Goal: Task Accomplishment & Management: Complete application form

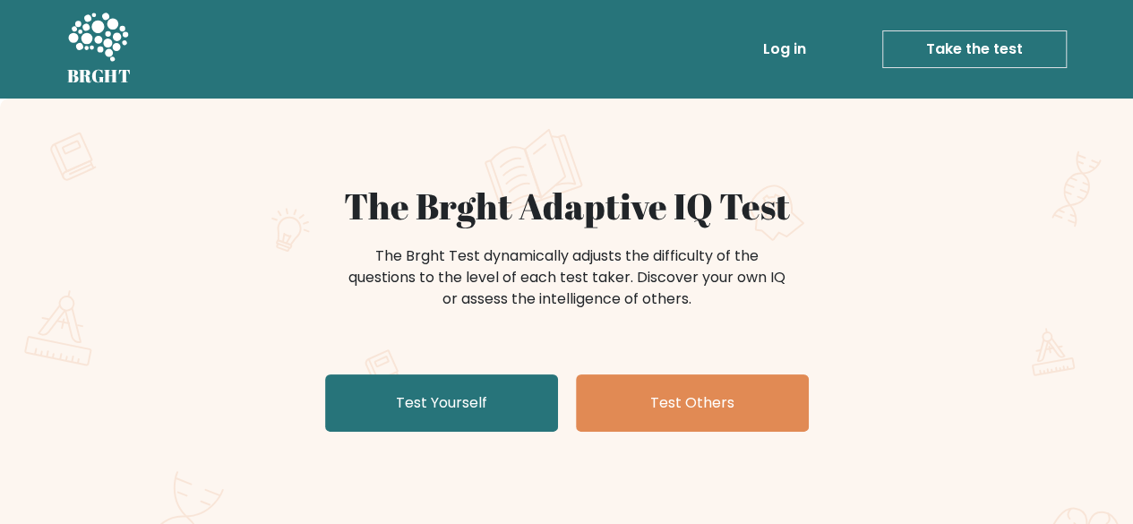
scroll to position [90, 0]
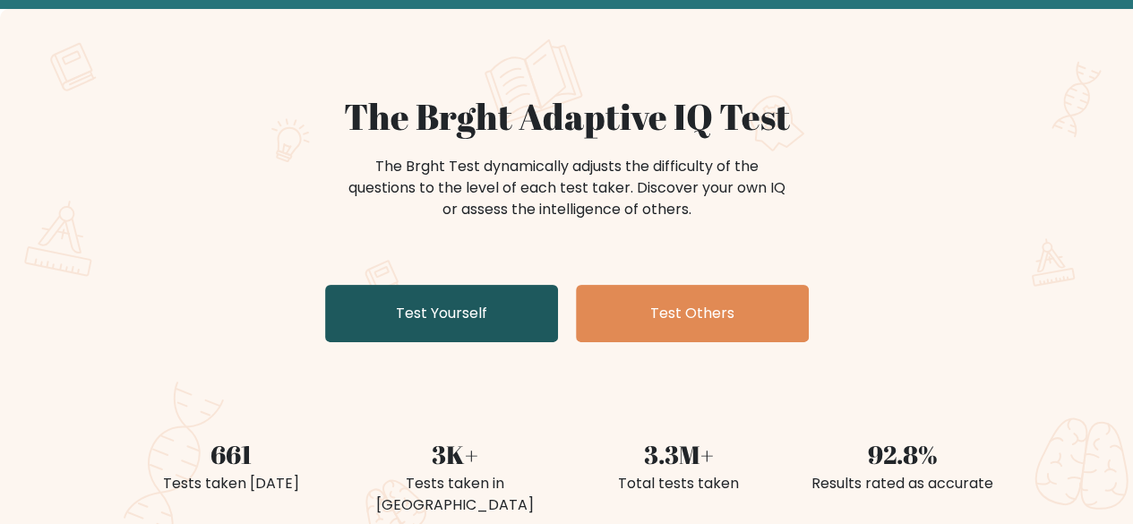
click at [449, 312] on link "Test Yourself" at bounding box center [441, 313] width 233 height 57
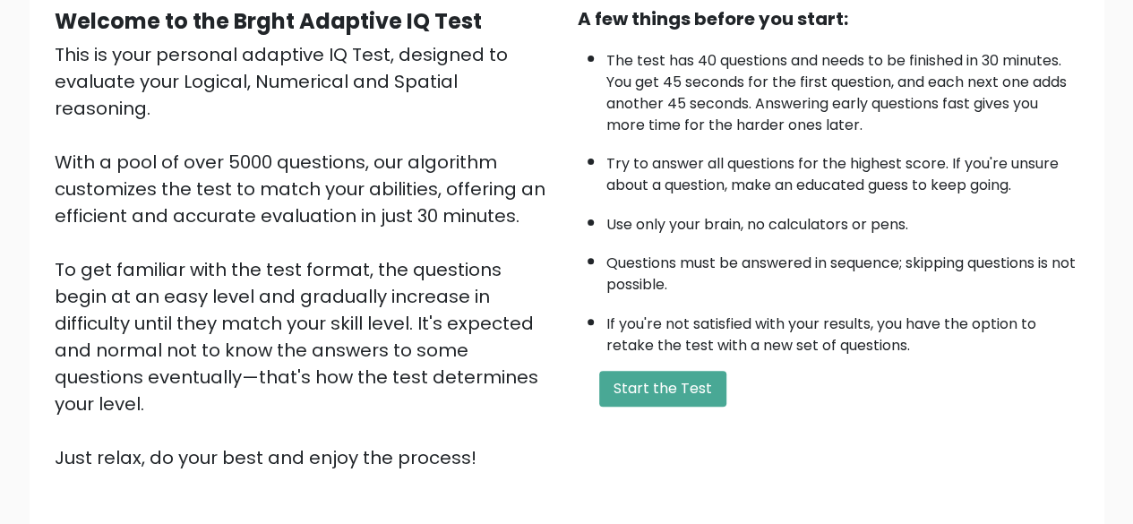
scroll to position [295, 0]
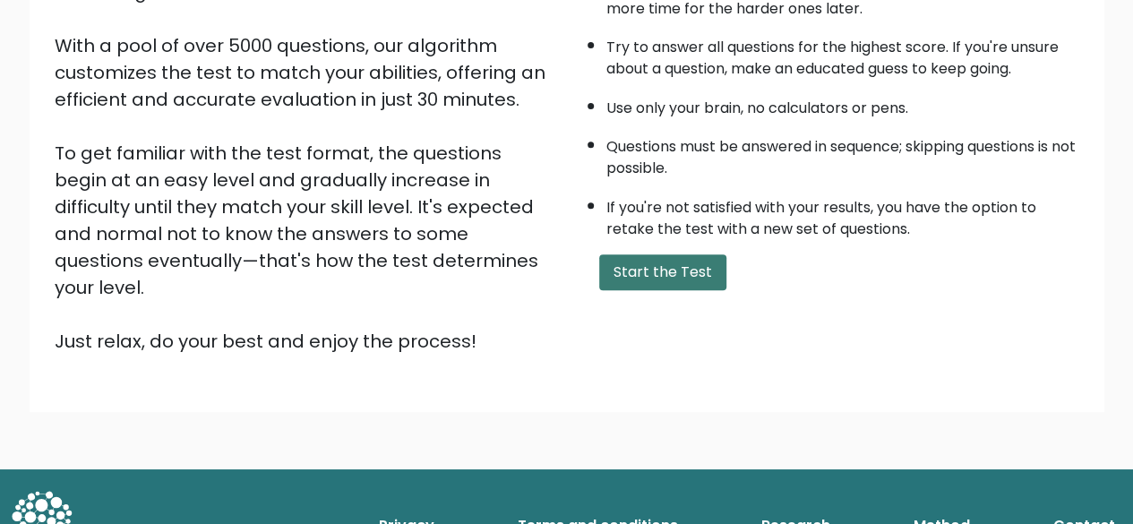
click at [665, 271] on button "Start the Test" at bounding box center [662, 272] width 127 height 36
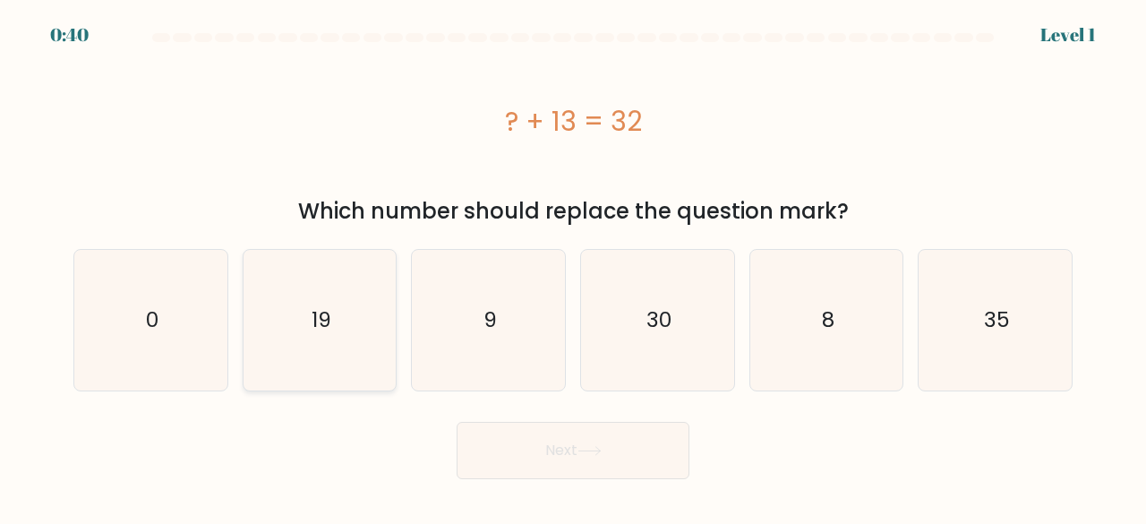
click at [312, 309] on text "19" at bounding box center [322, 320] width 20 height 30
click at [573, 267] on input "b. 19" at bounding box center [573, 264] width 1 height 4
radio input "true"
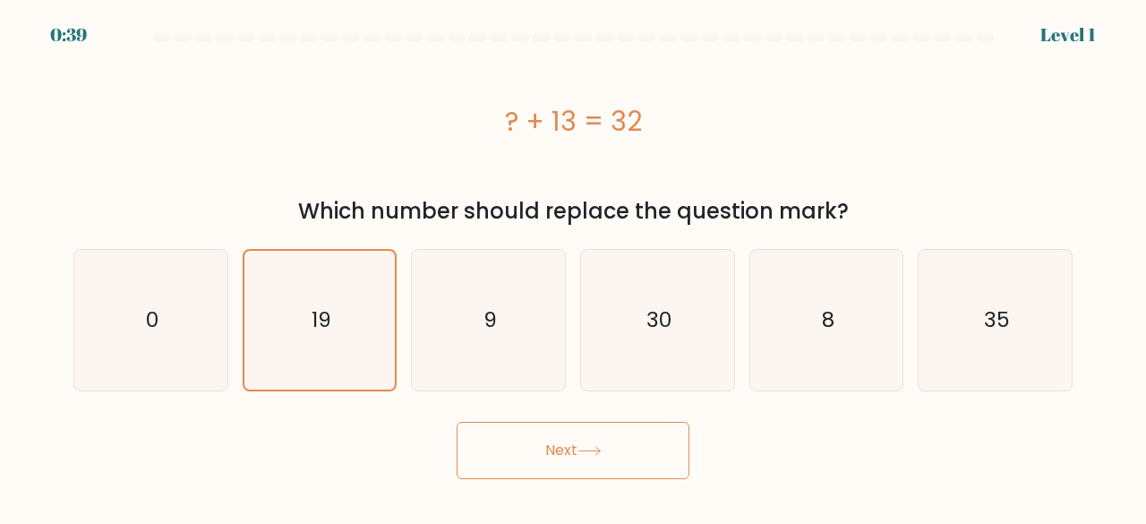
click at [561, 458] on button "Next" at bounding box center [573, 450] width 233 height 57
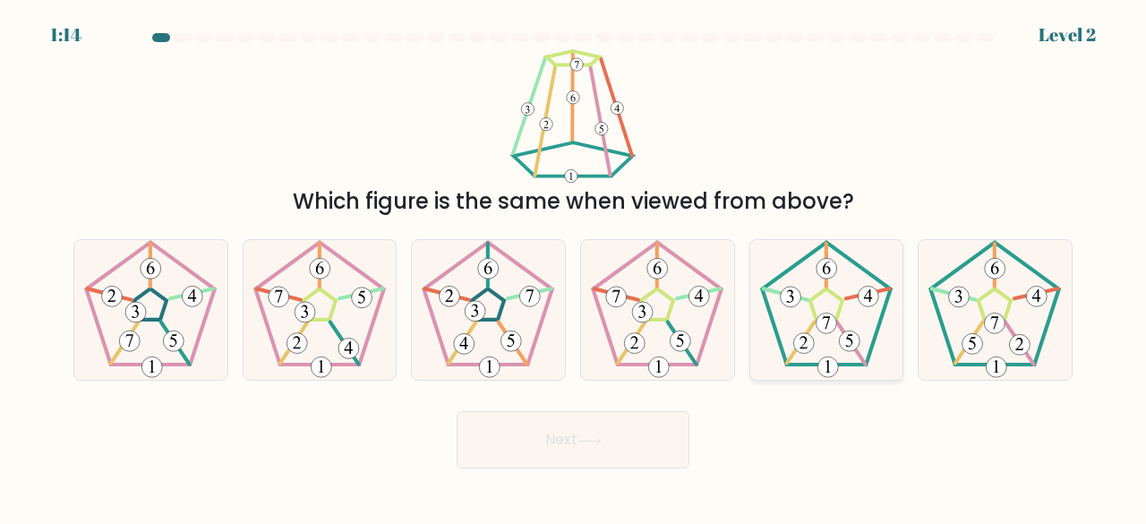
click at [821, 252] on icon at bounding box center [827, 310] width 141 height 141
click at [574, 262] on input "e." at bounding box center [573, 264] width 1 height 4
radio input "true"
click at [650, 440] on button "Next" at bounding box center [573, 439] width 233 height 57
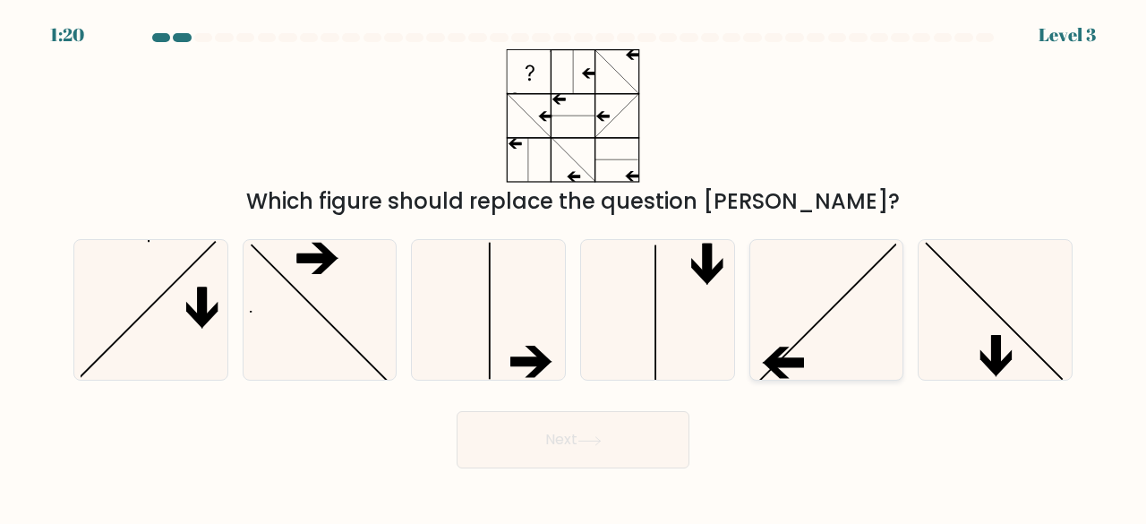
click at [834, 335] on icon at bounding box center [827, 310] width 141 height 141
click at [574, 267] on input "e." at bounding box center [573, 264] width 1 height 4
radio input "true"
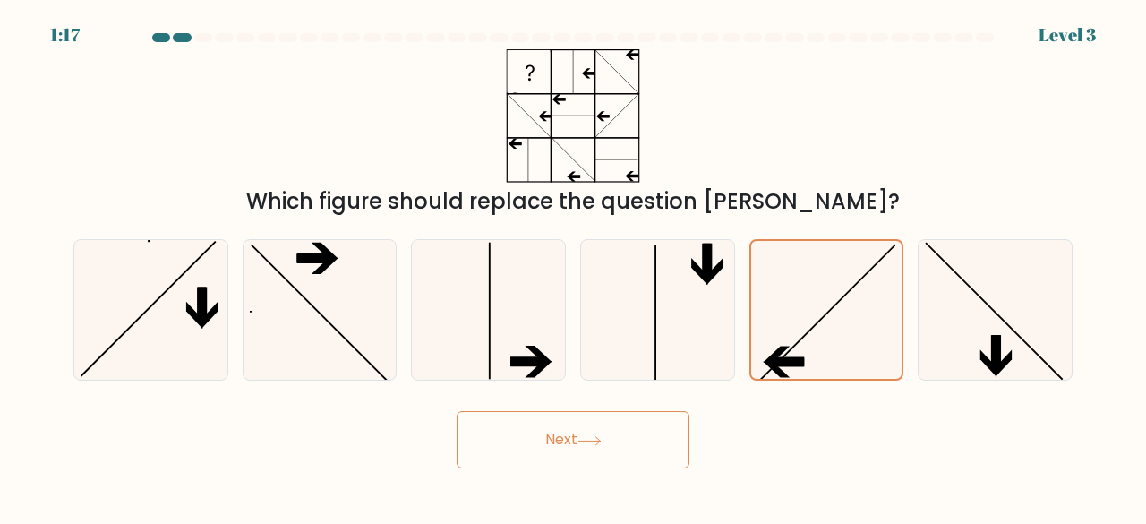
click at [598, 455] on button "Next" at bounding box center [573, 439] width 233 height 57
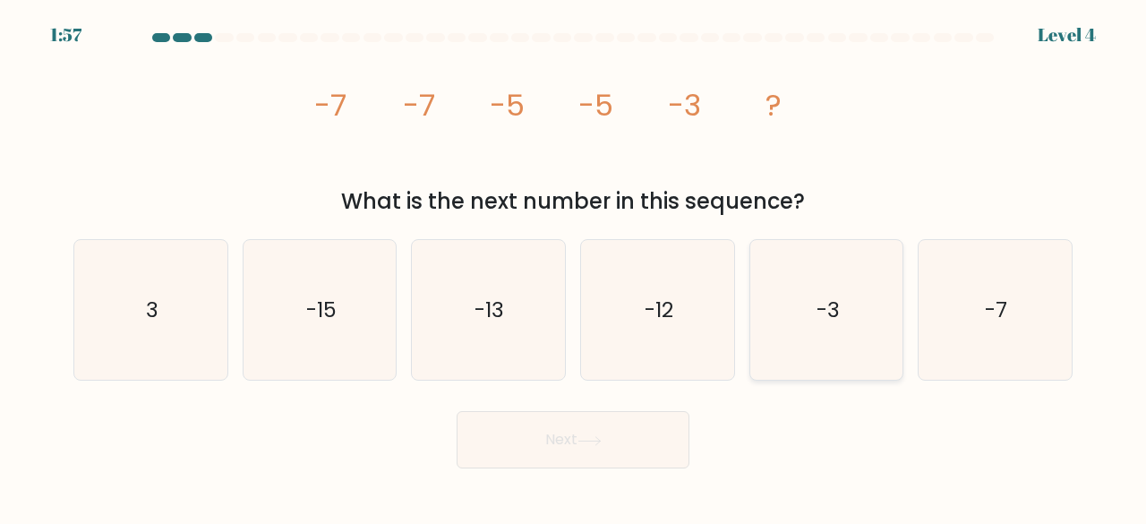
click at [781, 318] on icon "-3" at bounding box center [827, 310] width 141 height 141
click at [574, 267] on input "e. -3" at bounding box center [573, 264] width 1 height 4
radio input "true"
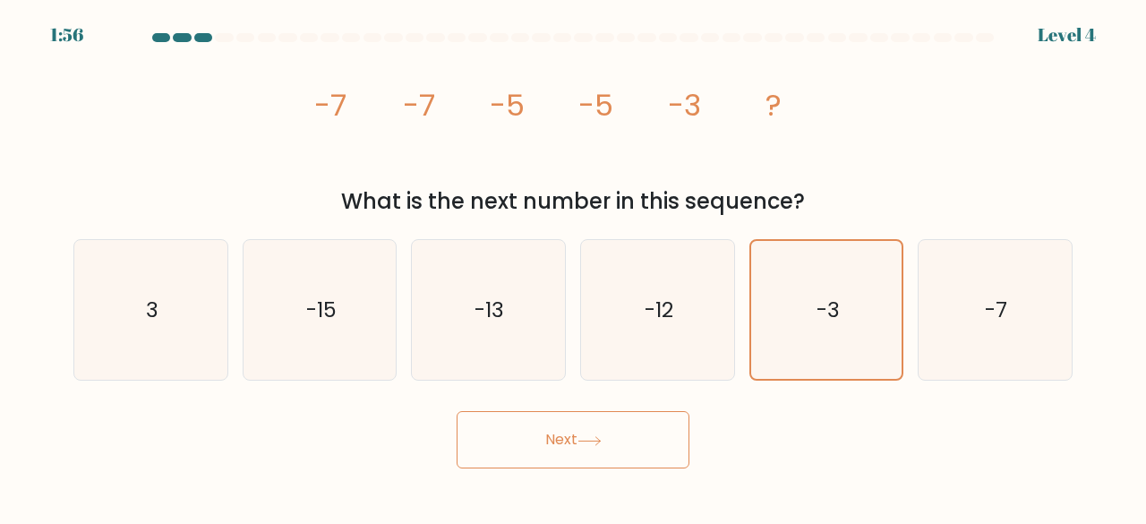
click at [651, 456] on button "Next" at bounding box center [573, 439] width 233 height 57
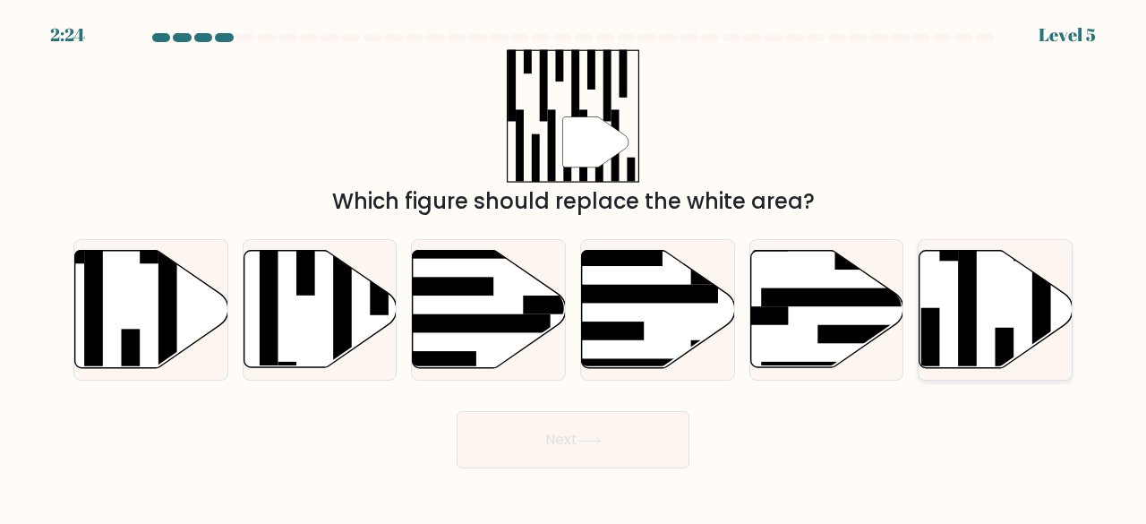
click at [1001, 309] on icon at bounding box center [996, 309] width 153 height 117
click at [574, 267] on input "f." at bounding box center [573, 264] width 1 height 4
radio input "true"
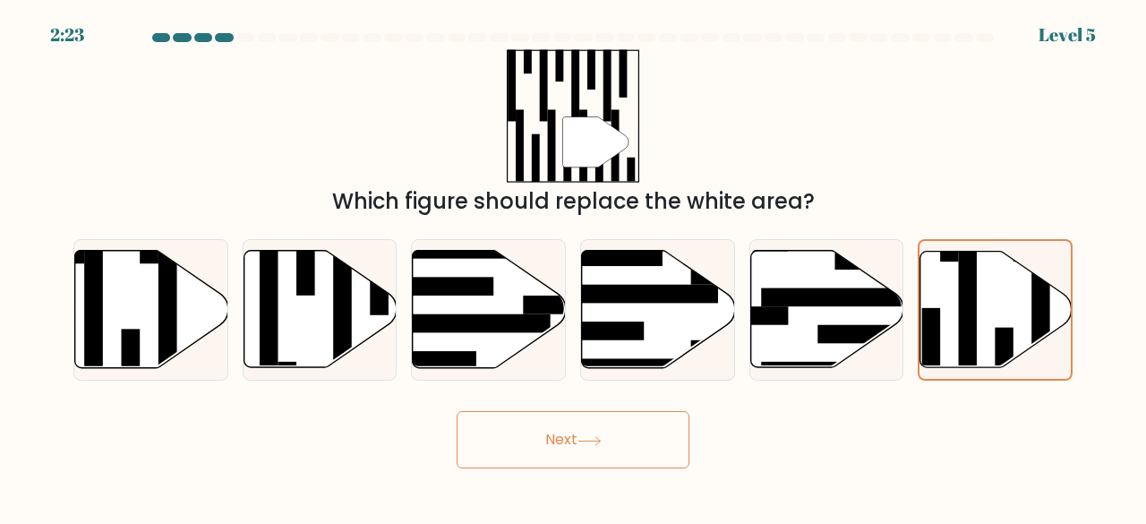
click at [637, 447] on button "Next" at bounding box center [573, 439] width 233 height 57
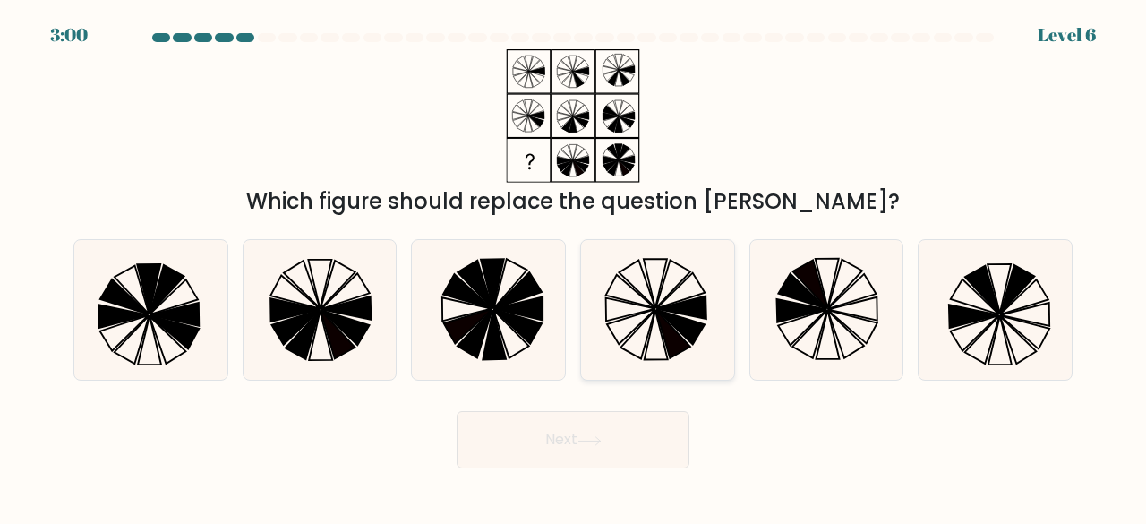
click at [646, 331] on icon at bounding box center [657, 310] width 141 height 141
click at [574, 267] on input "d." at bounding box center [573, 264] width 1 height 4
radio input "true"
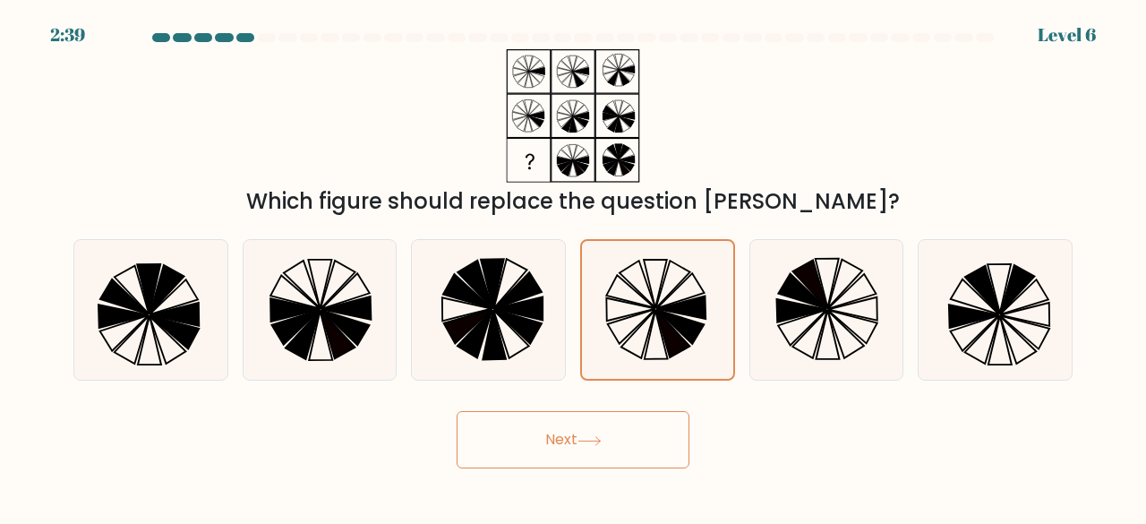
click at [635, 445] on button "Next" at bounding box center [573, 439] width 233 height 57
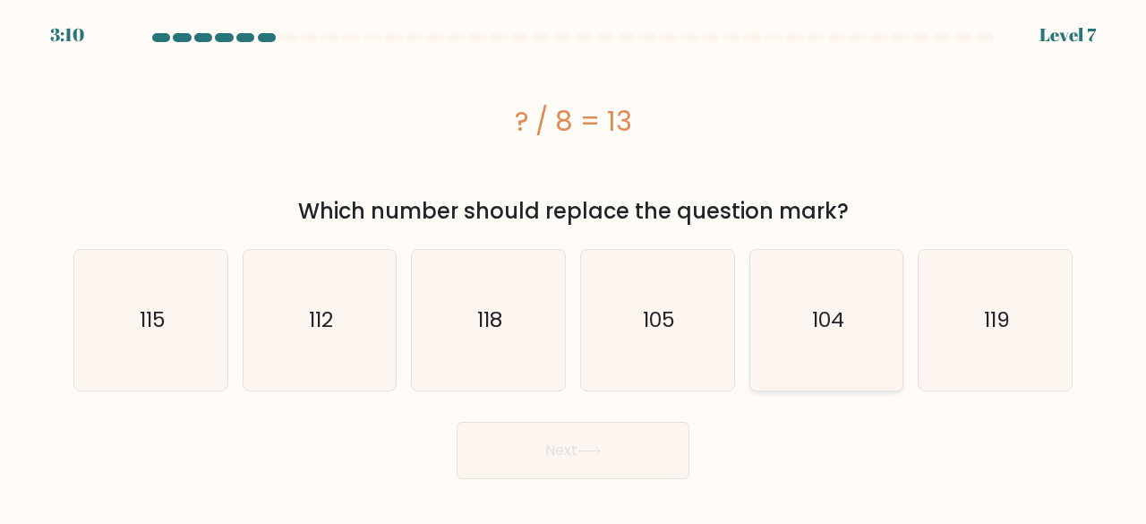
click at [834, 312] on text "104" at bounding box center [828, 320] width 32 height 30
click at [574, 267] on input "e. 104" at bounding box center [573, 264] width 1 height 4
radio input "true"
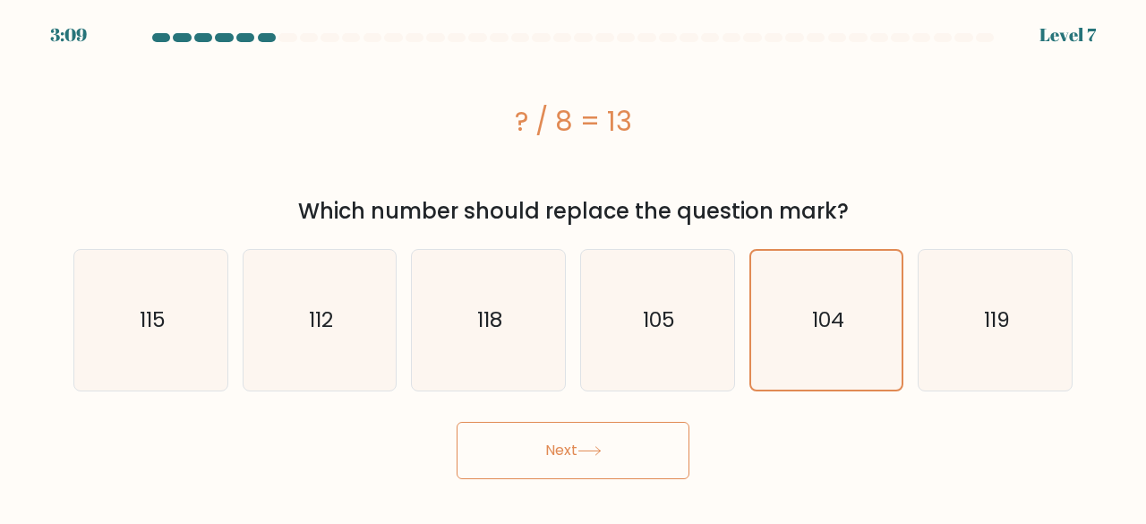
click at [593, 450] on icon at bounding box center [588, 451] width 21 height 8
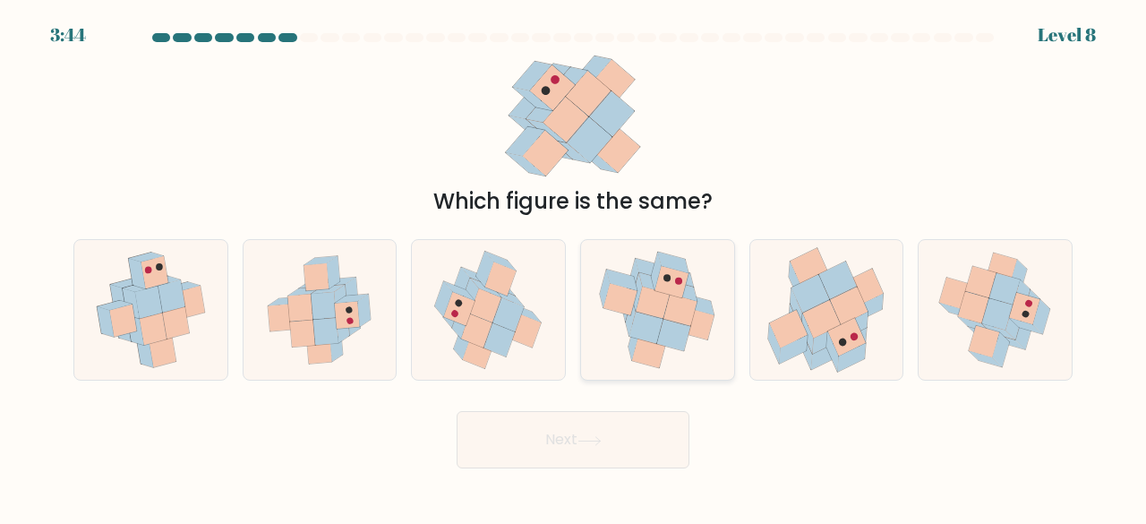
click at [671, 342] on icon at bounding box center [674, 336] width 34 height 32
click at [574, 267] on input "d." at bounding box center [573, 264] width 1 height 4
radio input "true"
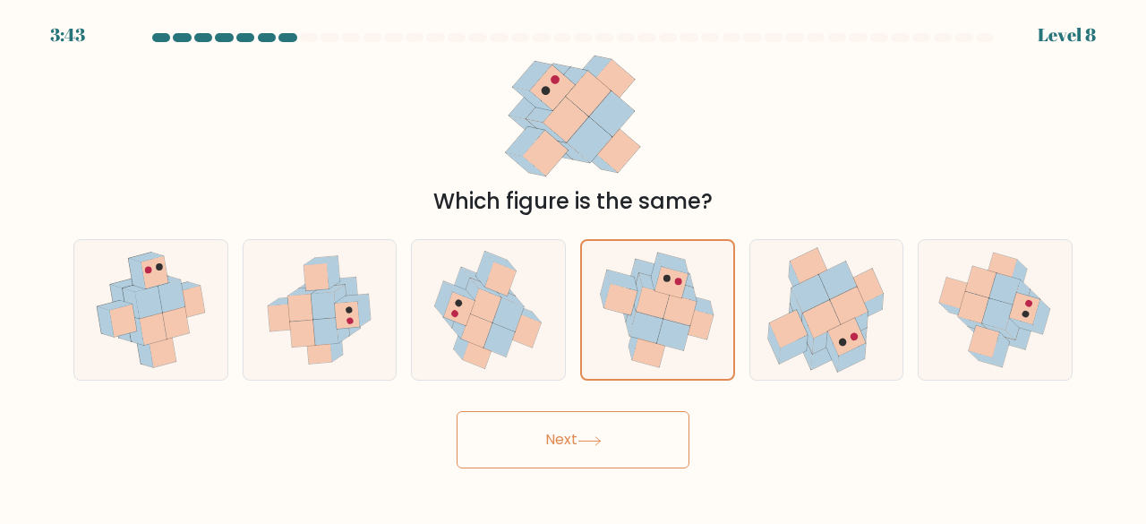
click at [585, 444] on icon at bounding box center [589, 441] width 24 height 10
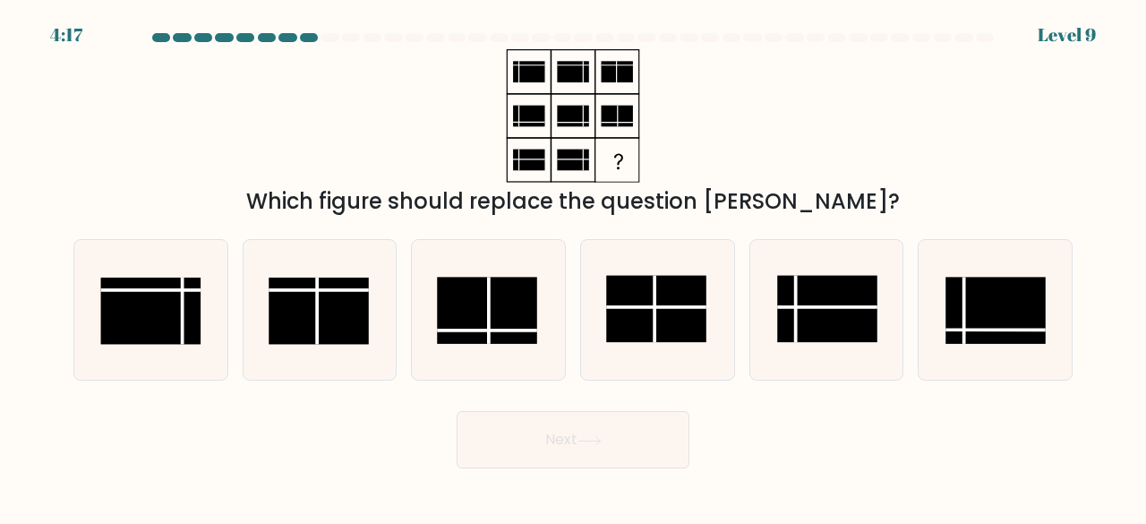
drag, startPoint x: 674, startPoint y: 327, endPoint x: 650, endPoint y: 384, distance: 62.2
click at [673, 328] on rect at bounding box center [656, 309] width 100 height 67
click at [574, 267] on input "d." at bounding box center [573, 264] width 1 height 4
radio input "true"
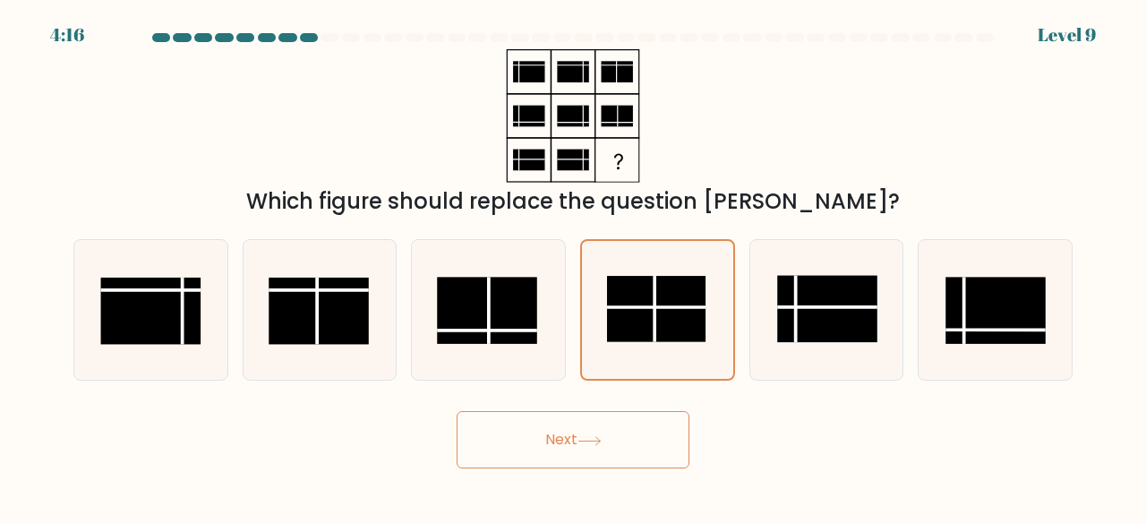
click at [607, 447] on button "Next" at bounding box center [573, 439] width 233 height 57
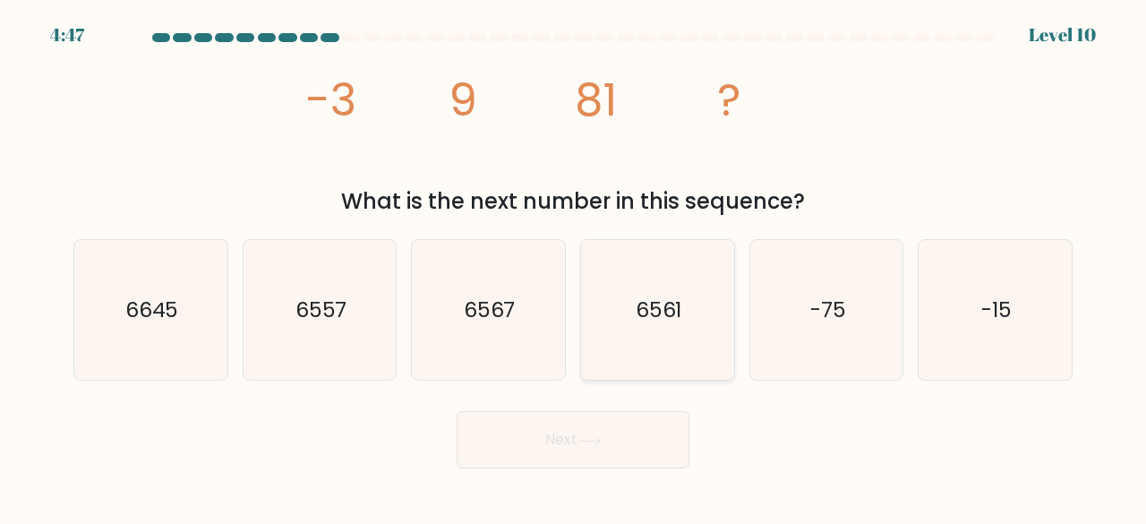
click at [671, 341] on icon "6561" at bounding box center [657, 310] width 141 height 141
click at [574, 267] on input "d. 6561" at bounding box center [573, 264] width 1 height 4
radio input "true"
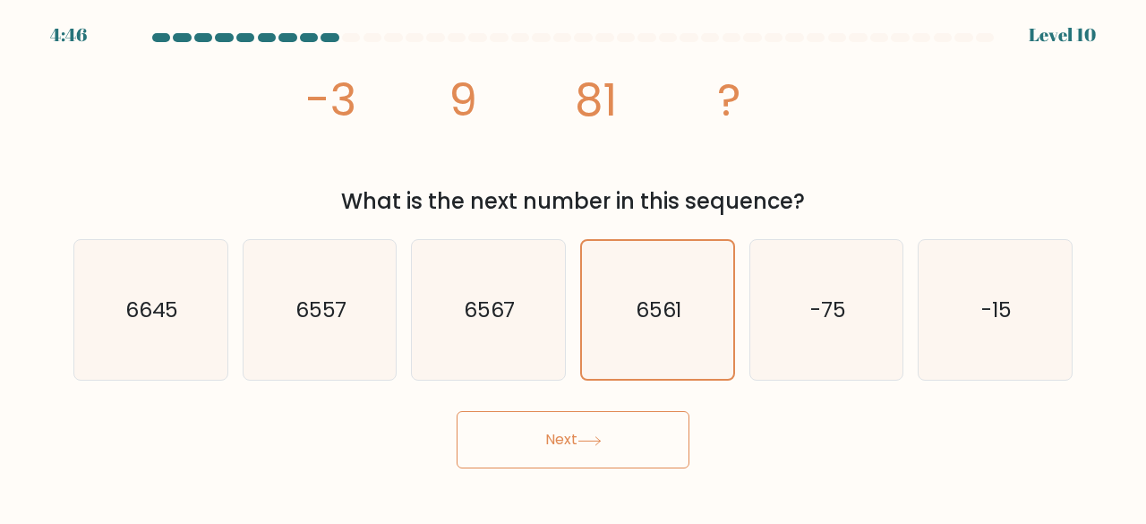
click at [653, 442] on button "Next" at bounding box center [573, 439] width 233 height 57
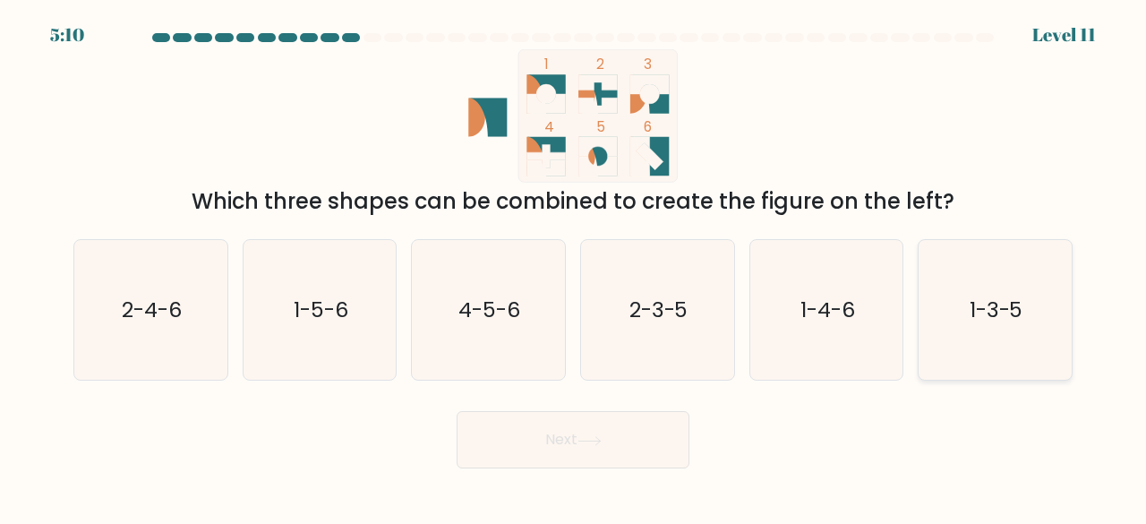
click at [979, 332] on icon "1-3-5" at bounding box center [995, 310] width 141 height 141
click at [574, 267] on input "f. 1-3-5" at bounding box center [573, 264] width 1 height 4
radio input "true"
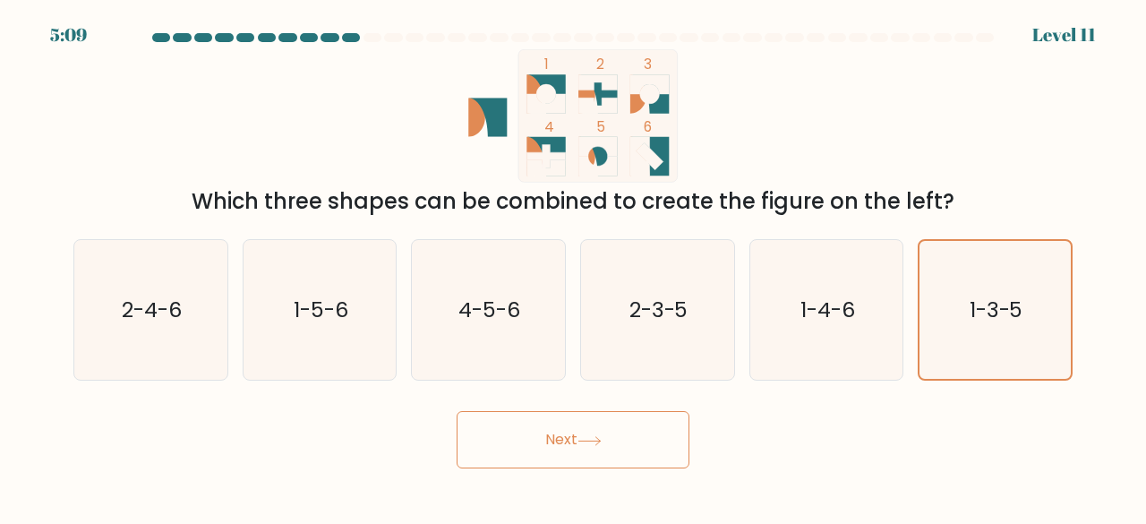
click at [655, 450] on button "Next" at bounding box center [573, 439] width 233 height 57
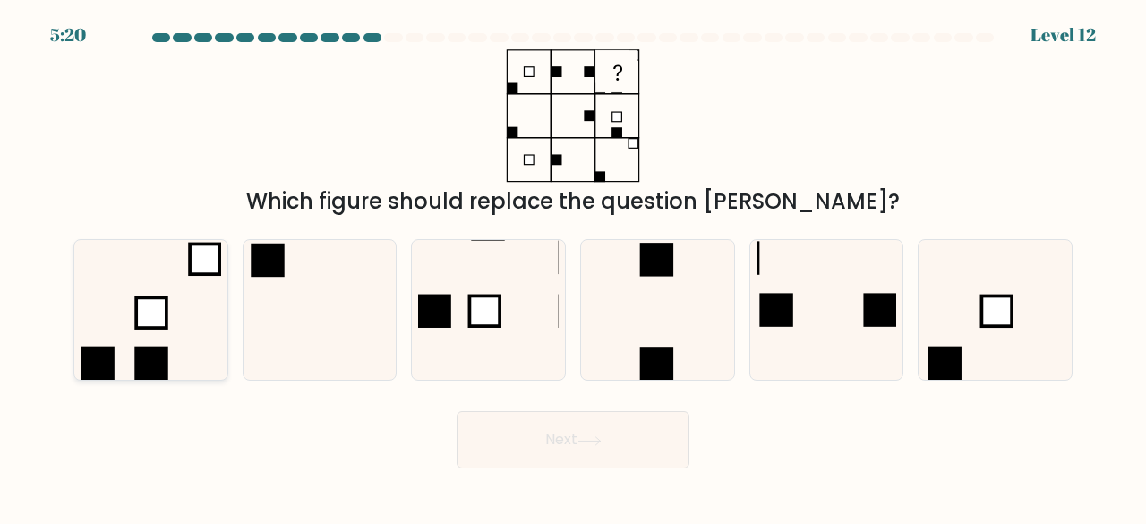
click at [129, 333] on icon at bounding box center [151, 310] width 141 height 141
click at [573, 267] on input "a." at bounding box center [573, 264] width 1 height 4
radio input "true"
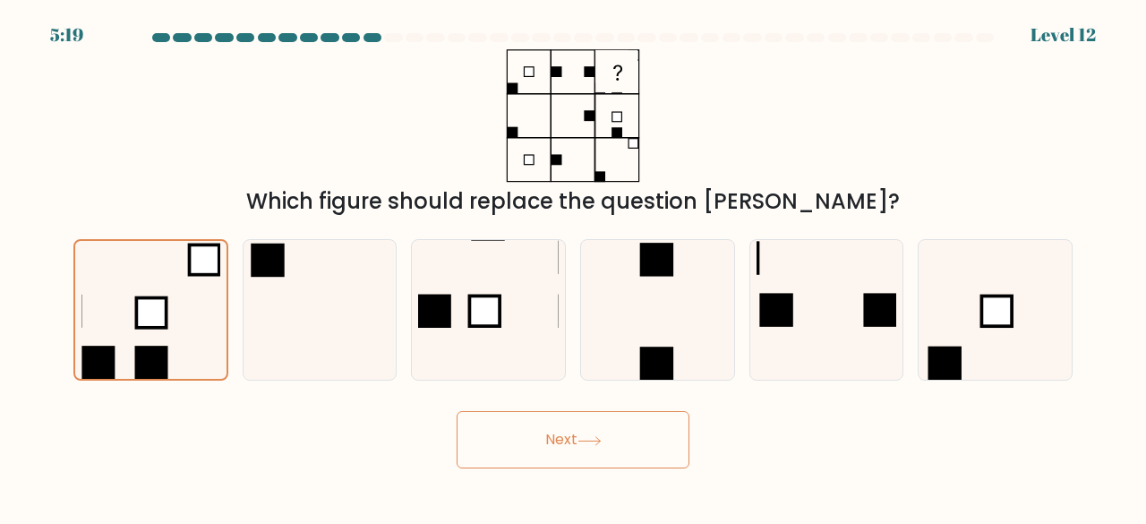
click at [544, 450] on button "Next" at bounding box center [573, 439] width 233 height 57
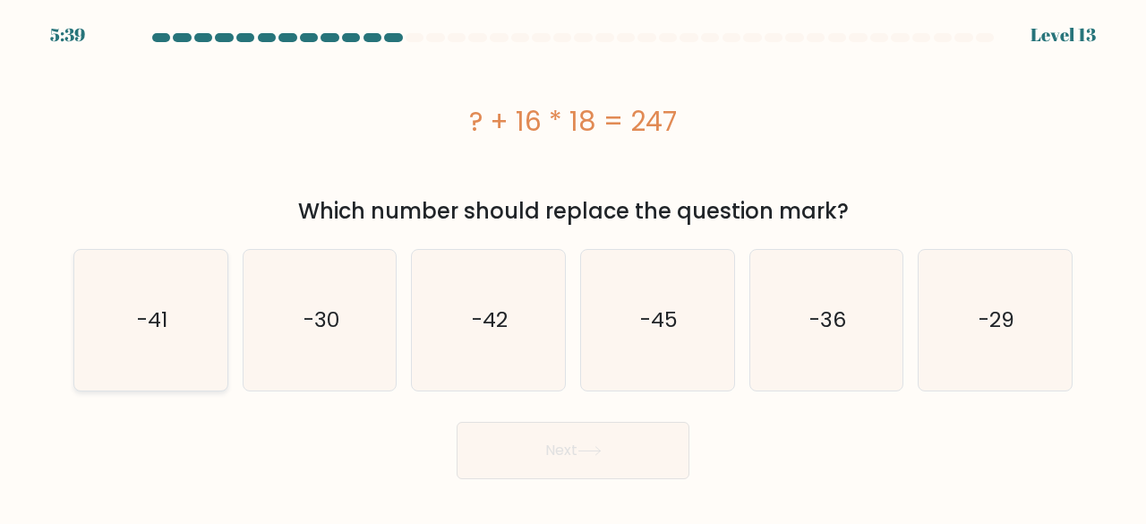
click at [184, 295] on icon "-41" at bounding box center [151, 320] width 141 height 141
click at [573, 267] on input "a. -41" at bounding box center [573, 264] width 1 height 4
radio input "true"
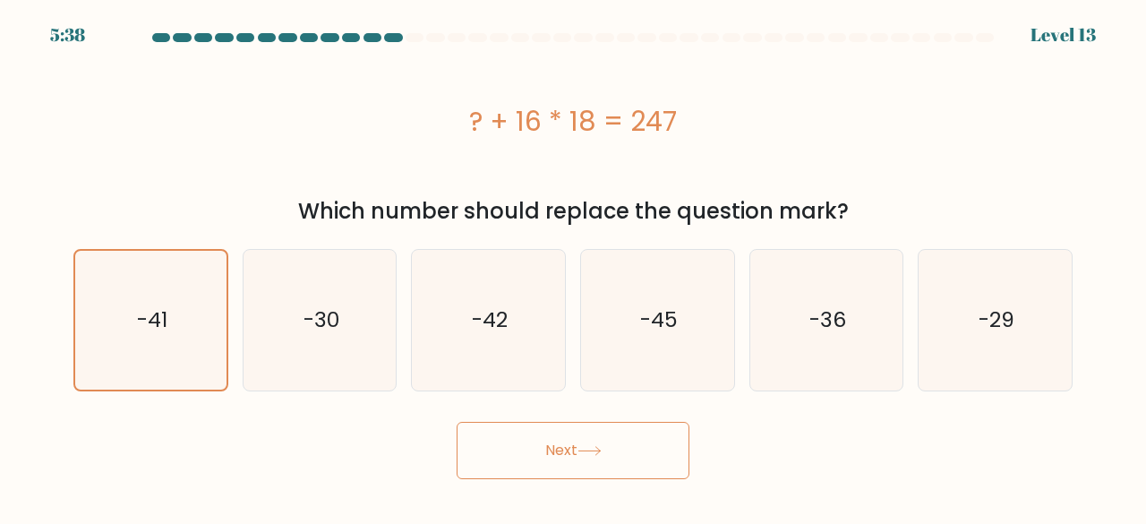
click at [573, 458] on button "Next" at bounding box center [573, 450] width 233 height 57
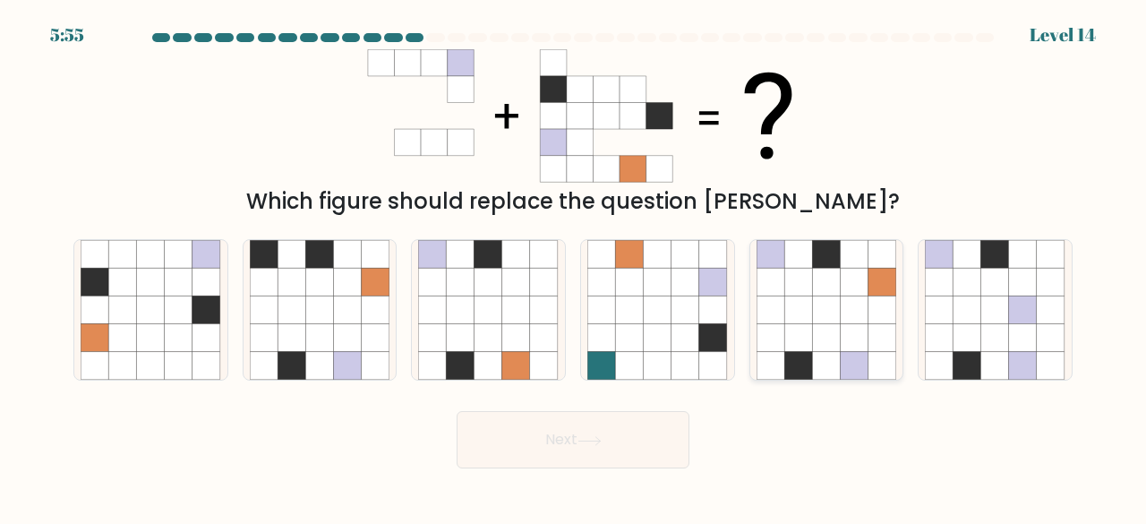
click at [838, 341] on icon at bounding box center [826, 338] width 28 height 28
click at [574, 267] on input "e." at bounding box center [573, 264] width 1 height 4
radio input "true"
click at [588, 443] on icon at bounding box center [589, 441] width 24 height 10
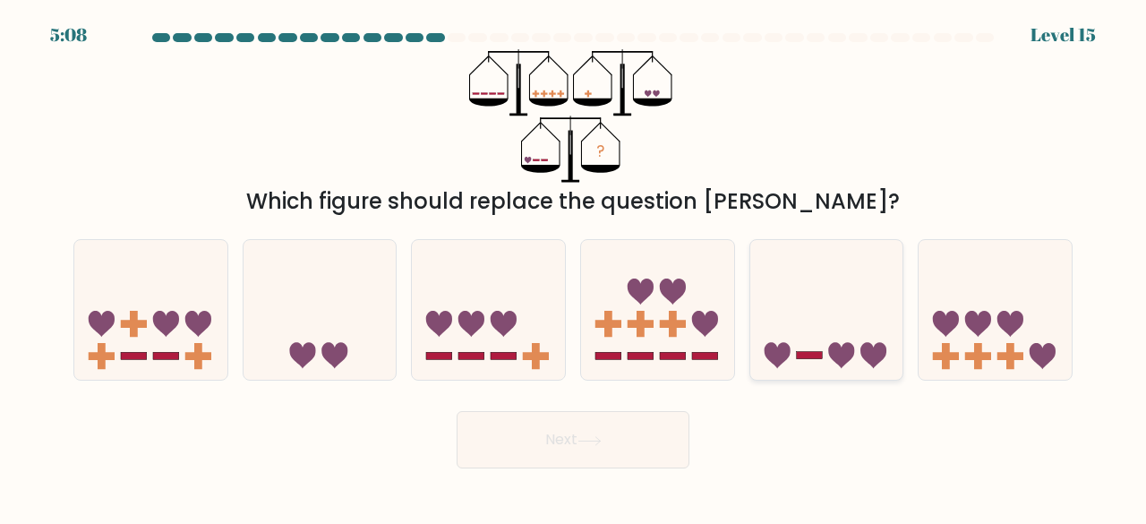
click at [833, 259] on icon at bounding box center [826, 309] width 153 height 126
click at [574, 262] on input "e." at bounding box center [573, 264] width 1 height 4
radio input "true"
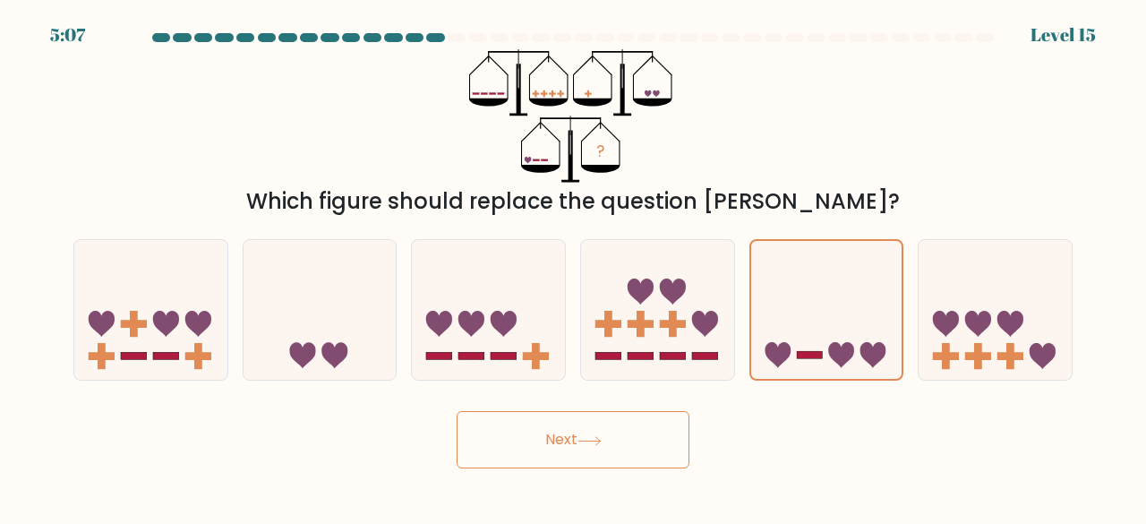
click at [569, 465] on button "Next" at bounding box center [573, 439] width 233 height 57
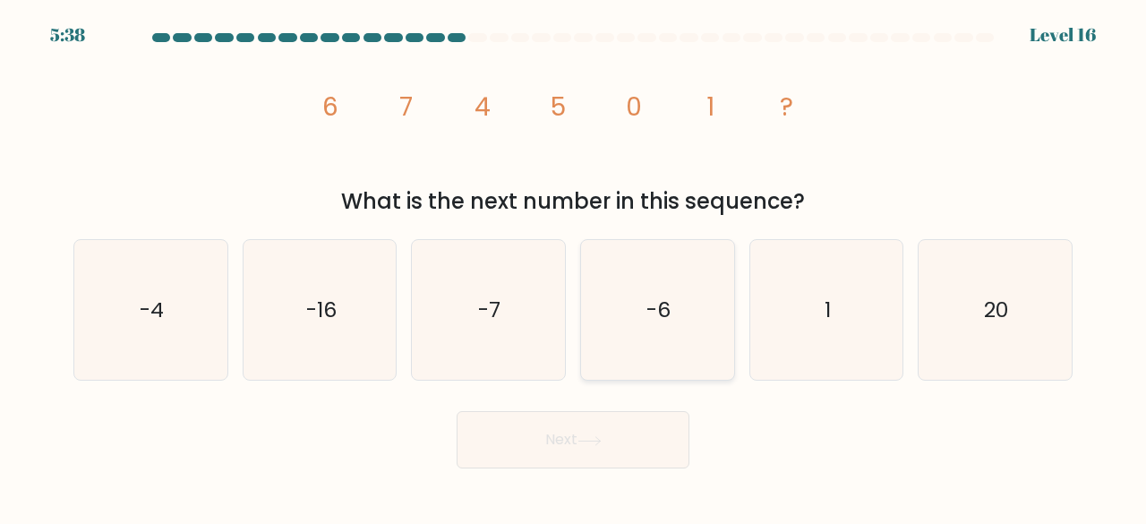
click at [618, 275] on icon "-6" at bounding box center [657, 310] width 141 height 141
click at [574, 267] on input "d. -6" at bounding box center [573, 264] width 1 height 4
radio input "true"
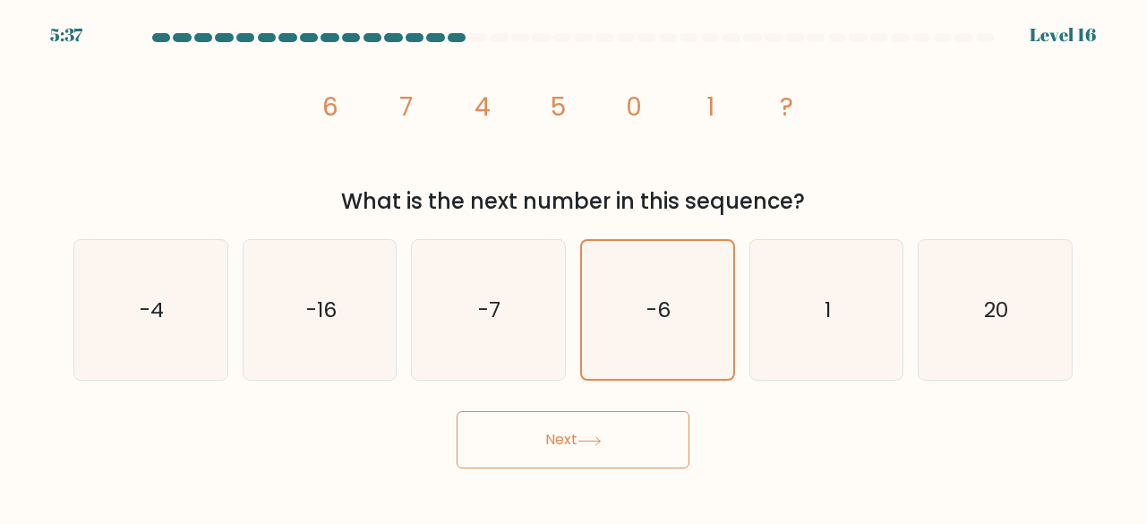
click at [630, 438] on button "Next" at bounding box center [573, 439] width 233 height 57
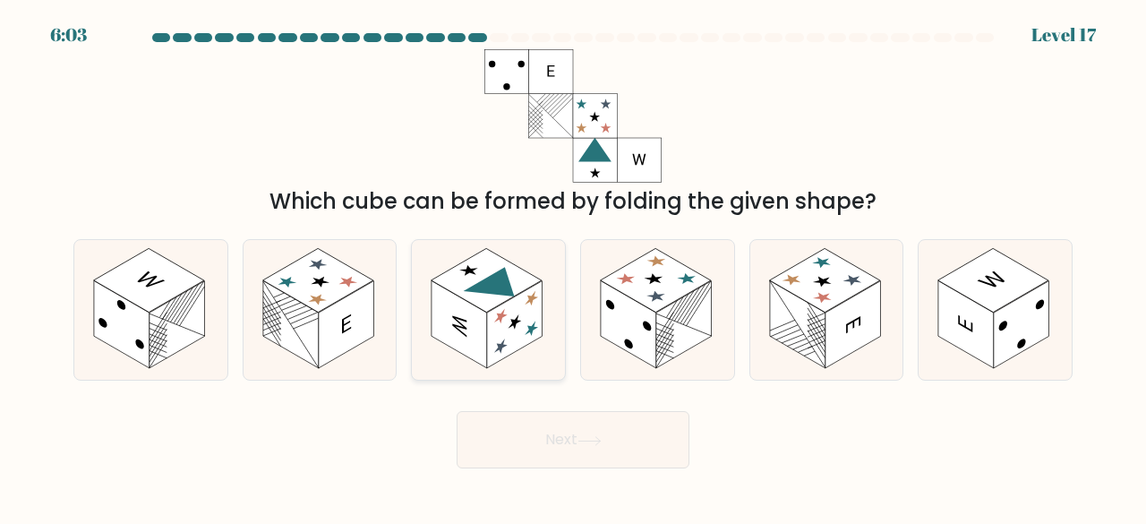
click at [491, 322] on rect at bounding box center [515, 325] width 56 height 88
click at [573, 267] on input "c." at bounding box center [573, 264] width 1 height 4
radio input "true"
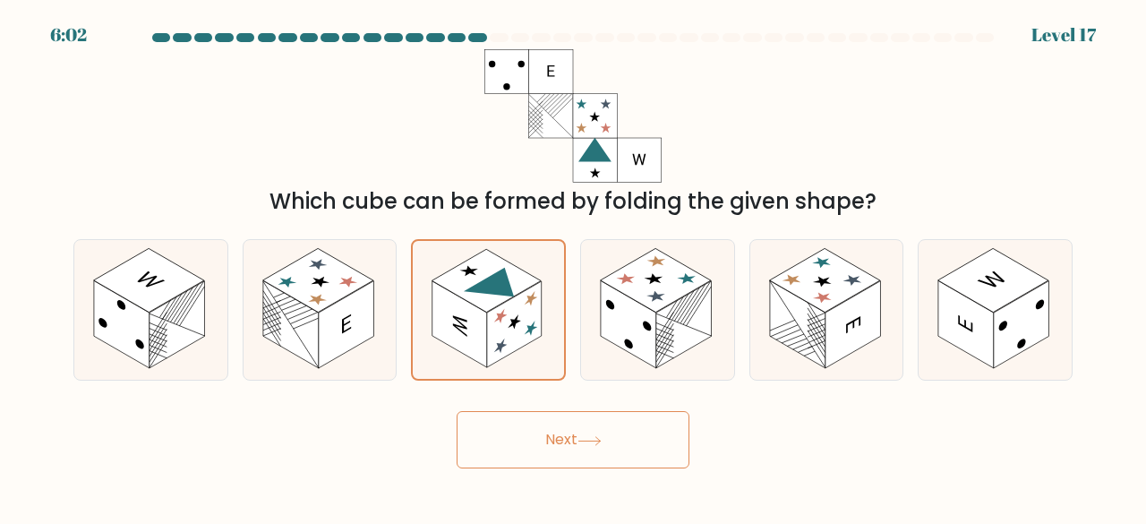
click at [546, 458] on button "Next" at bounding box center [573, 439] width 233 height 57
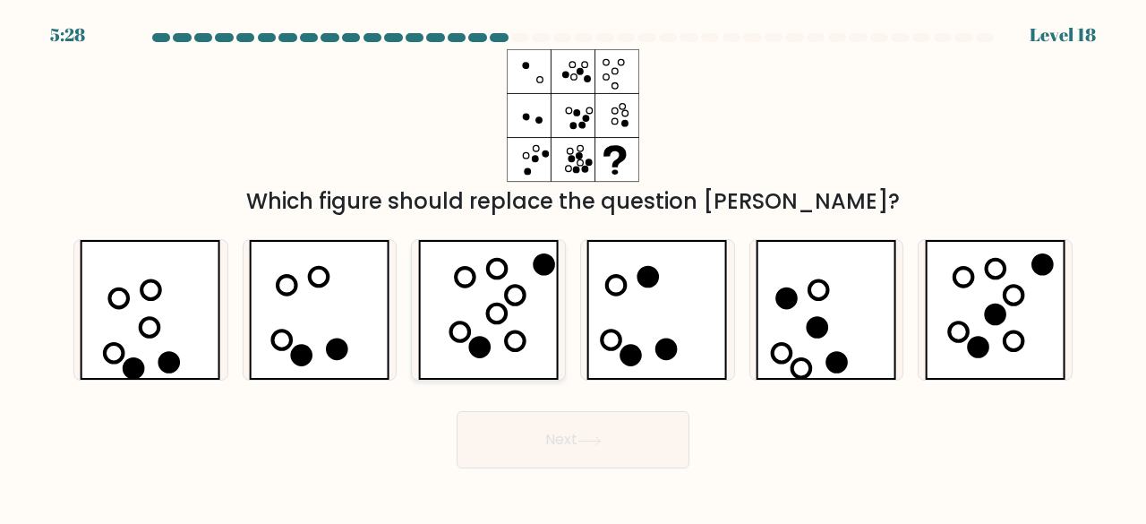
click at [509, 320] on icon at bounding box center [488, 310] width 141 height 141
click at [573, 267] on input "c." at bounding box center [573, 264] width 1 height 4
radio input "true"
click at [602, 438] on icon at bounding box center [589, 441] width 24 height 10
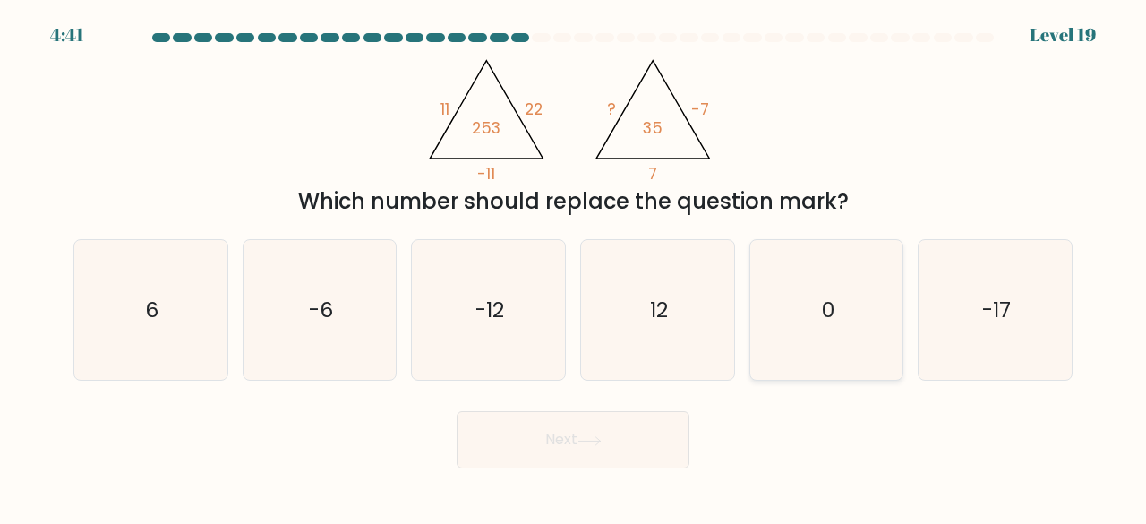
click at [812, 269] on icon "0" at bounding box center [827, 310] width 141 height 141
click at [574, 267] on input "e. 0" at bounding box center [573, 264] width 1 height 4
radio input "true"
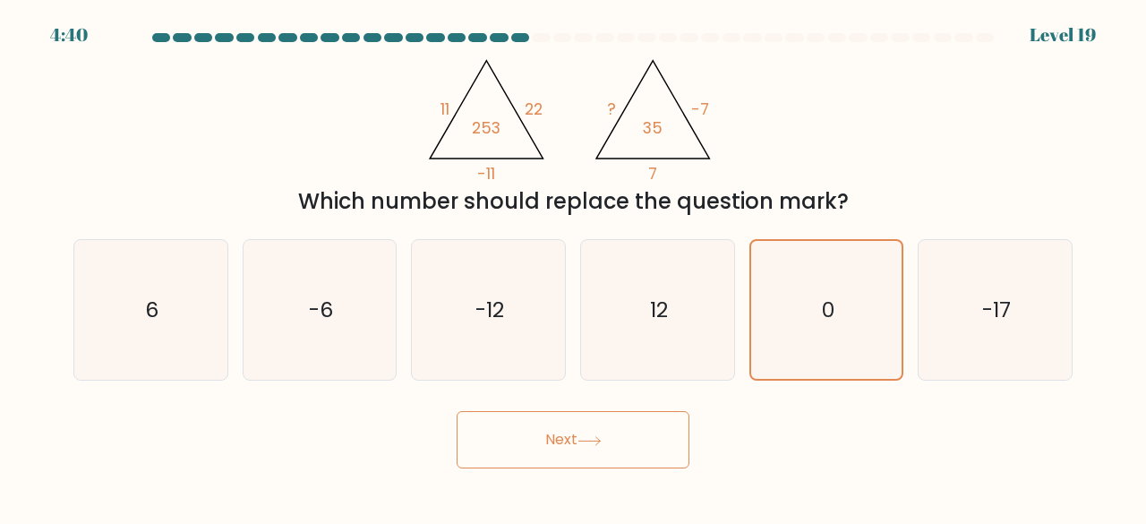
click at [624, 451] on button "Next" at bounding box center [573, 439] width 233 height 57
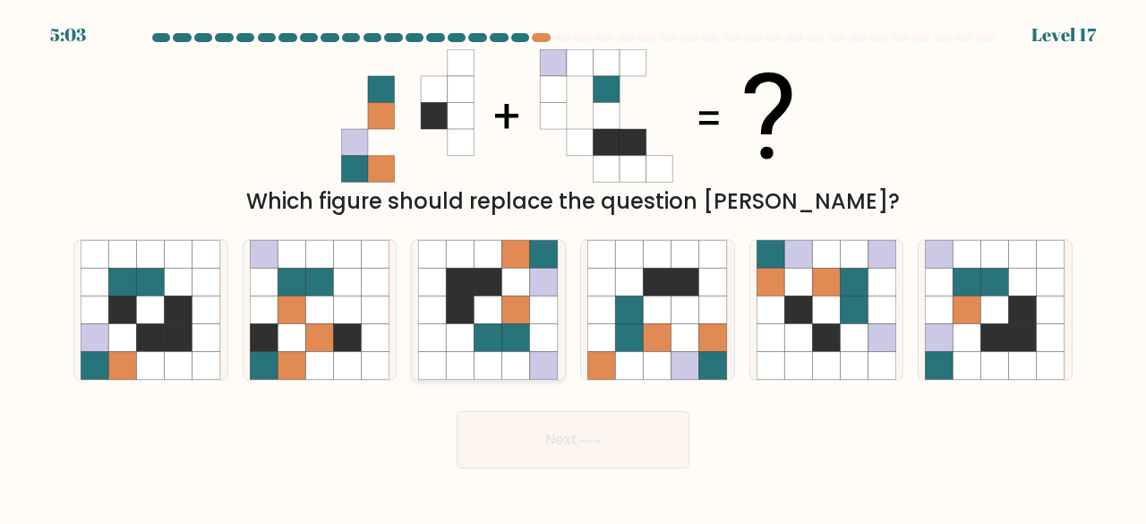
click at [517, 334] on icon at bounding box center [516, 338] width 28 height 28
click at [573, 267] on input "c." at bounding box center [573, 264] width 1 height 4
radio input "true"
click at [573, 439] on button "Next" at bounding box center [573, 439] width 233 height 57
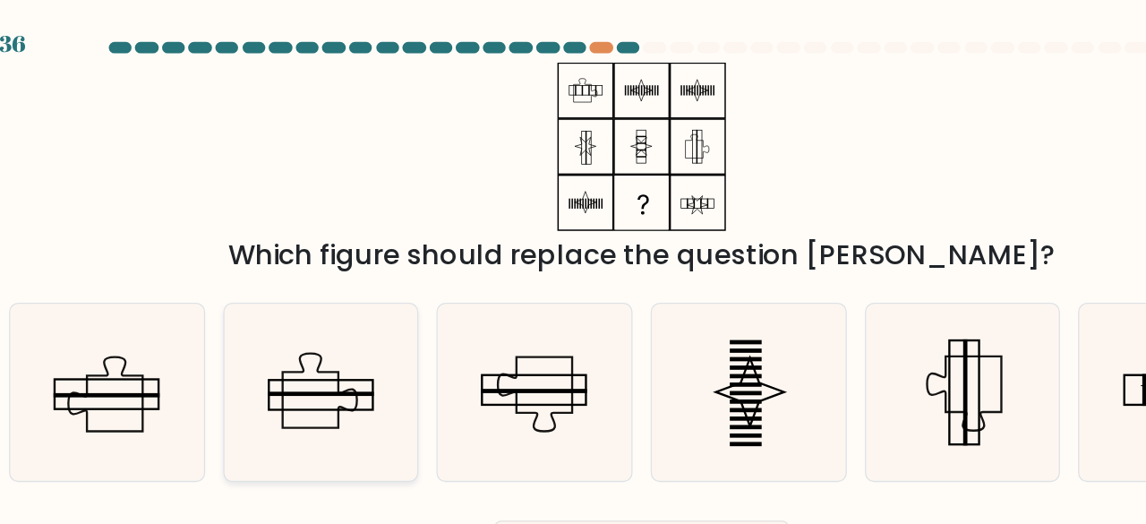
click at [325, 349] on icon at bounding box center [320, 310] width 141 height 141
click at [573, 267] on input "b." at bounding box center [573, 264] width 1 height 4
radio input "true"
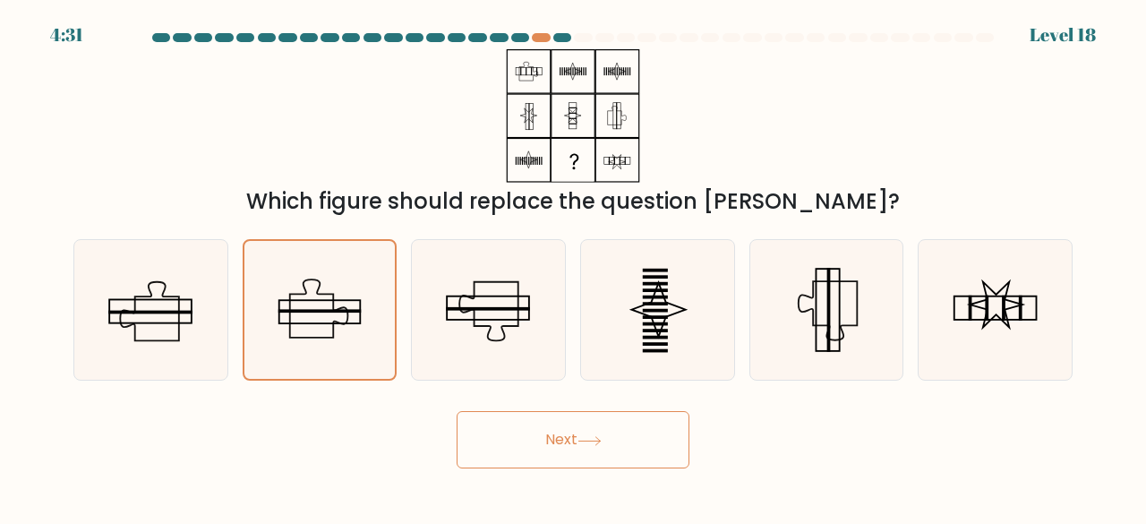
click at [589, 445] on icon at bounding box center [589, 441] width 24 height 10
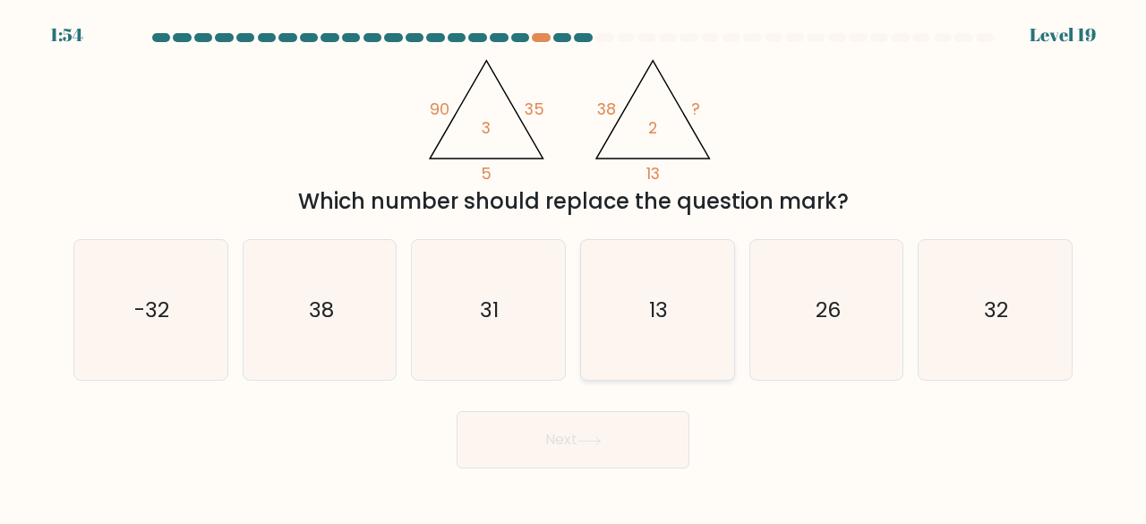
click at [646, 293] on icon "13" at bounding box center [657, 310] width 141 height 141
click at [574, 267] on input "d. 13" at bounding box center [573, 264] width 1 height 4
radio input "true"
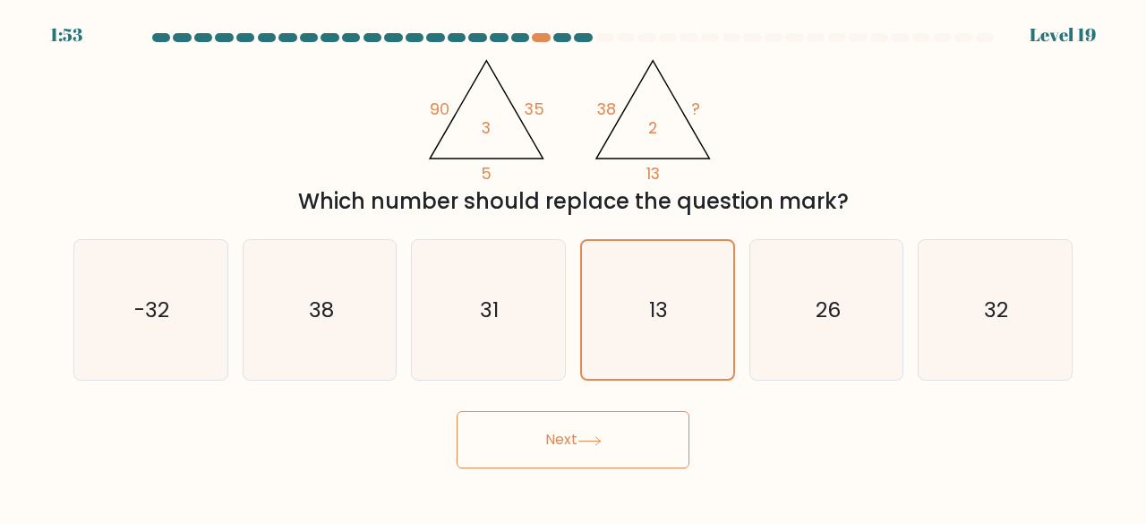
click at [590, 431] on button "Next" at bounding box center [573, 439] width 233 height 57
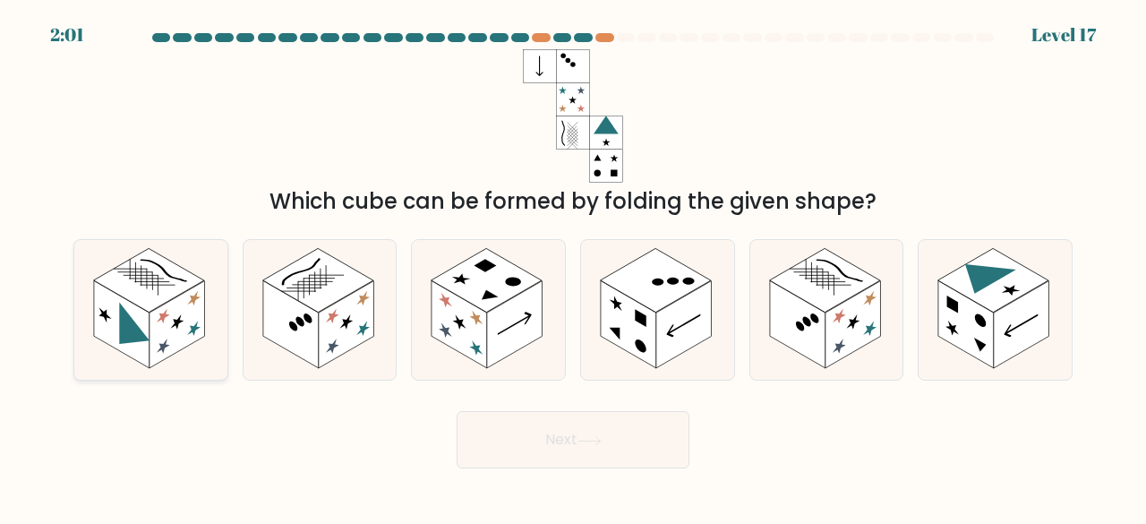
click at [176, 338] on rect at bounding box center [178, 325] width 56 height 88
click at [573, 267] on input "a." at bounding box center [573, 264] width 1 height 4
radio input "true"
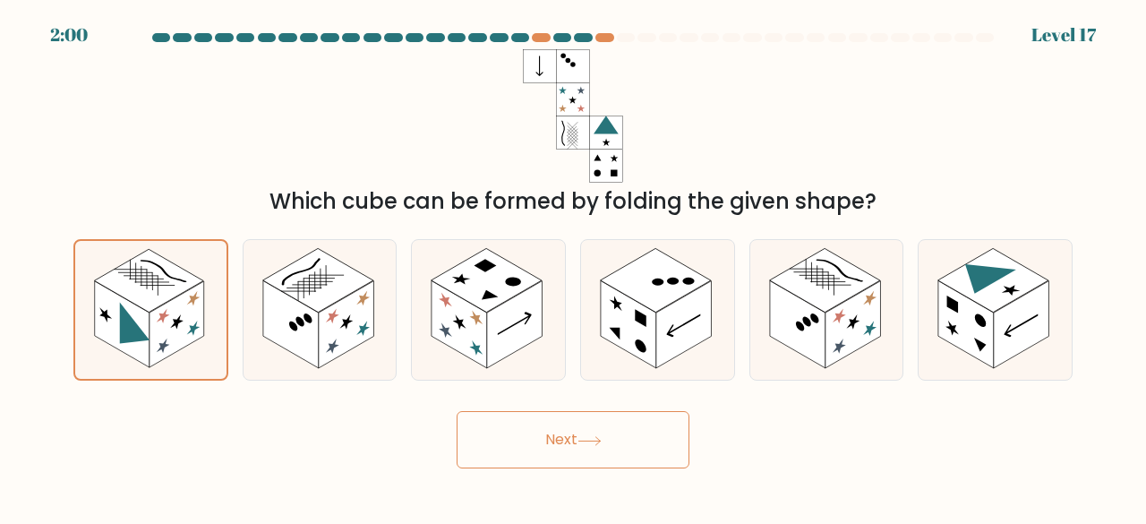
click at [480, 439] on button "Next" at bounding box center [573, 439] width 233 height 57
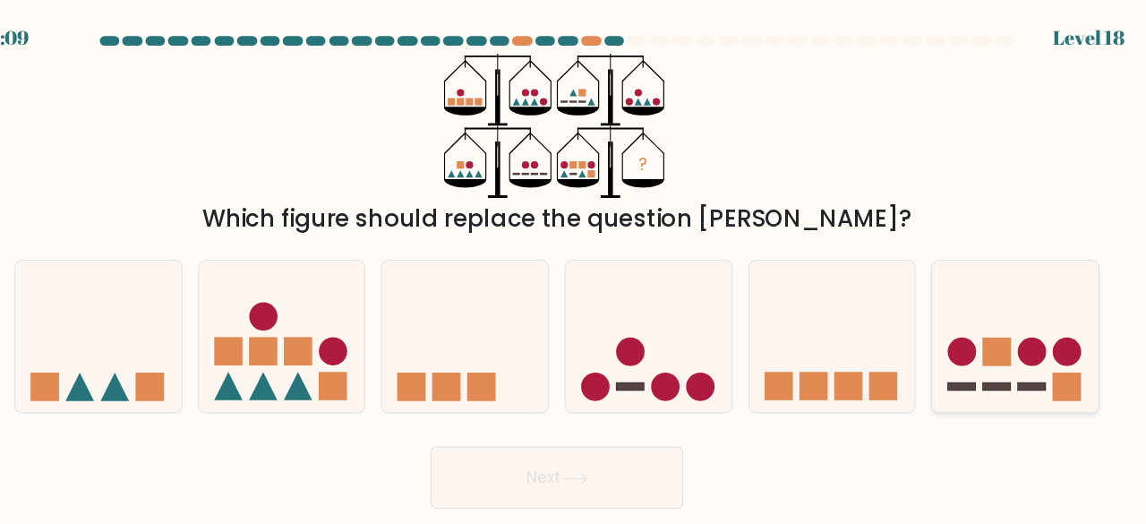
click at [994, 368] on icon at bounding box center [995, 309] width 153 height 126
click at [574, 267] on input "f." at bounding box center [573, 264] width 1 height 4
radio input "true"
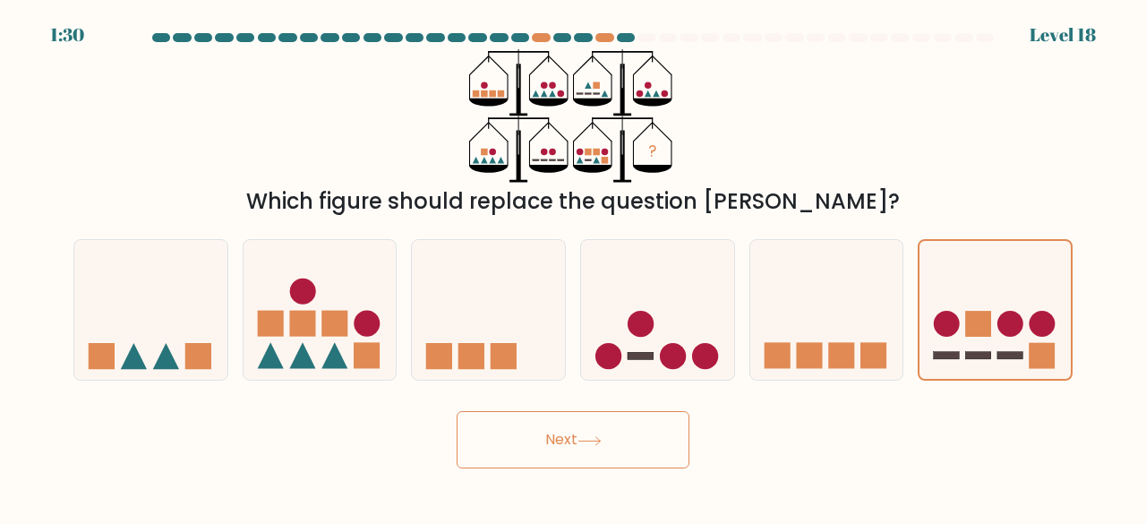
click at [668, 450] on button "Next" at bounding box center [573, 439] width 233 height 57
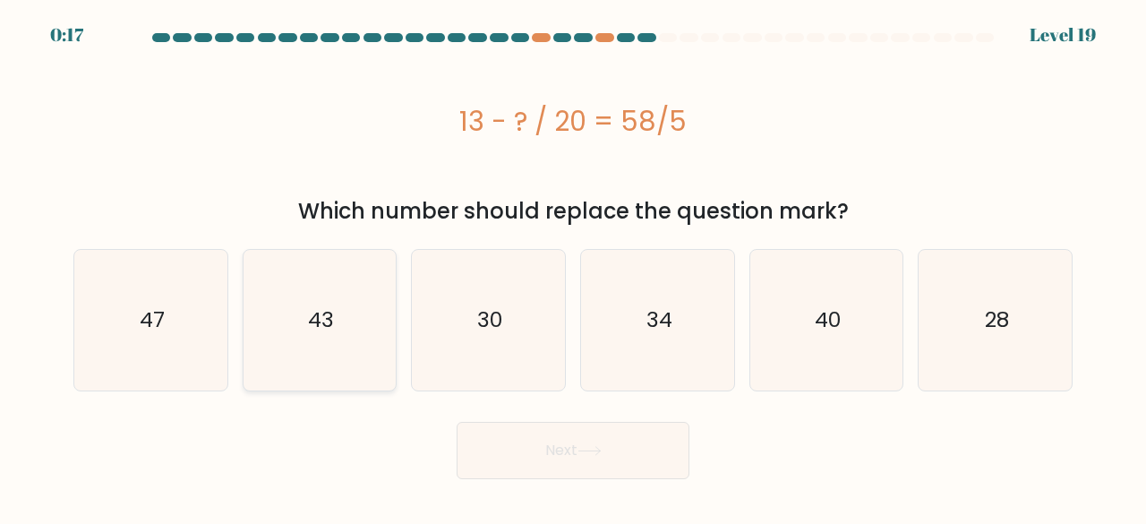
click at [328, 352] on icon "43" at bounding box center [320, 320] width 141 height 141
click at [573, 267] on input "b. 43" at bounding box center [573, 264] width 1 height 4
radio input "true"
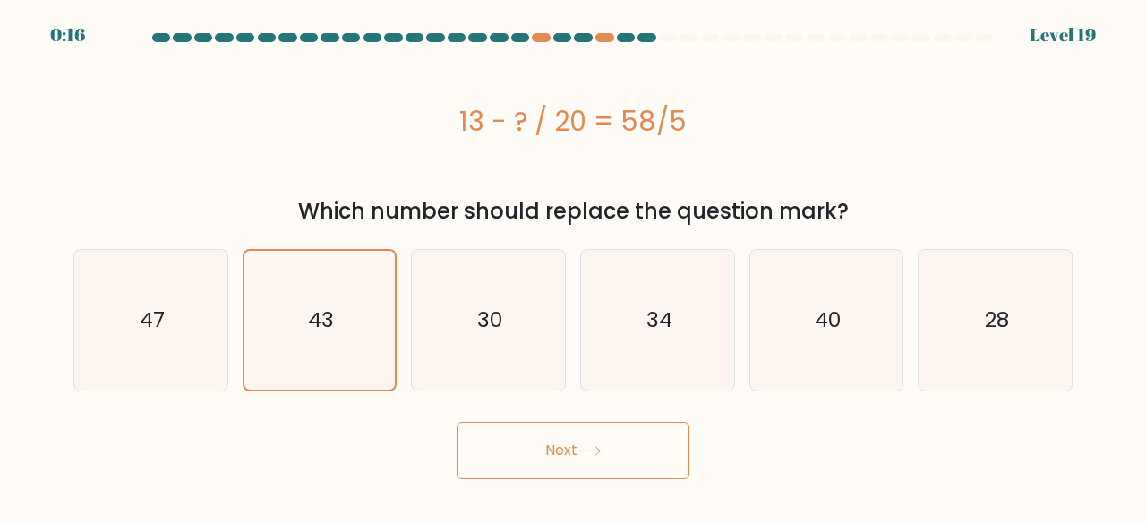
click at [606, 455] on button "Next" at bounding box center [573, 450] width 233 height 57
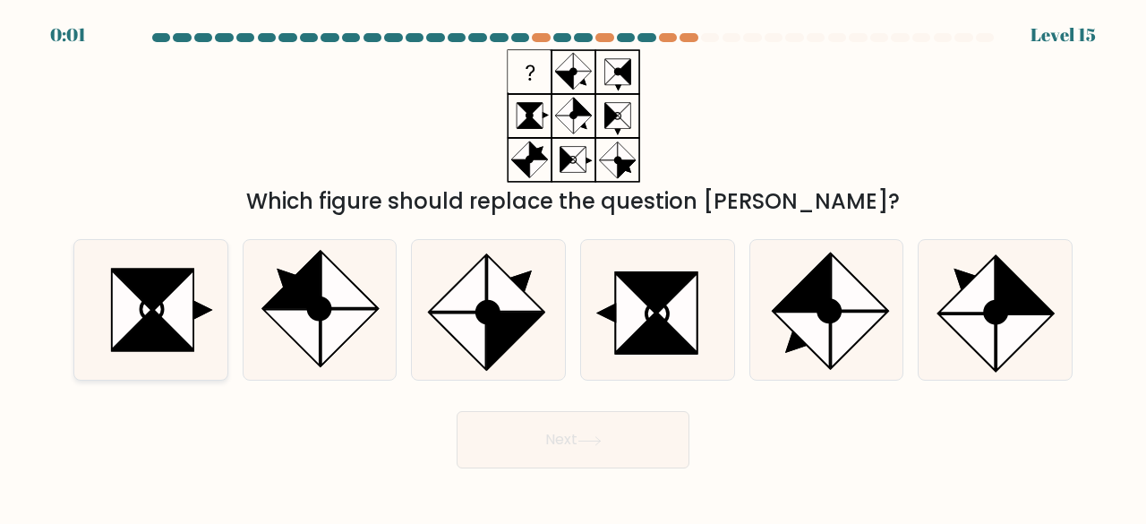
click at [175, 336] on icon at bounding box center [153, 331] width 80 height 39
click at [573, 267] on input "a." at bounding box center [573, 264] width 1 height 4
radio input "true"
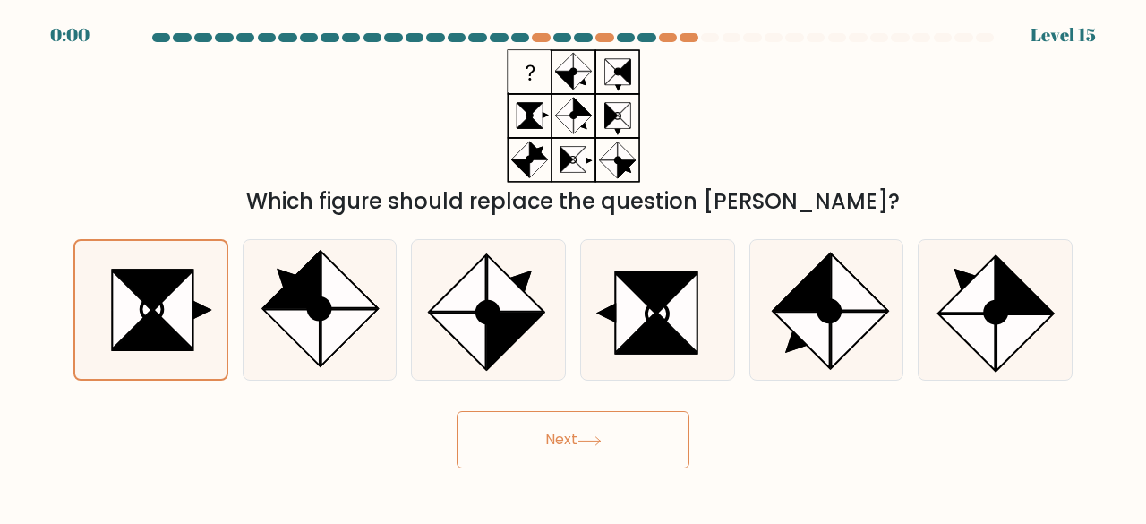
click at [499, 458] on div "Next" at bounding box center [573, 435] width 1021 height 66
